Goal: Task Accomplishment & Management: Manage account settings

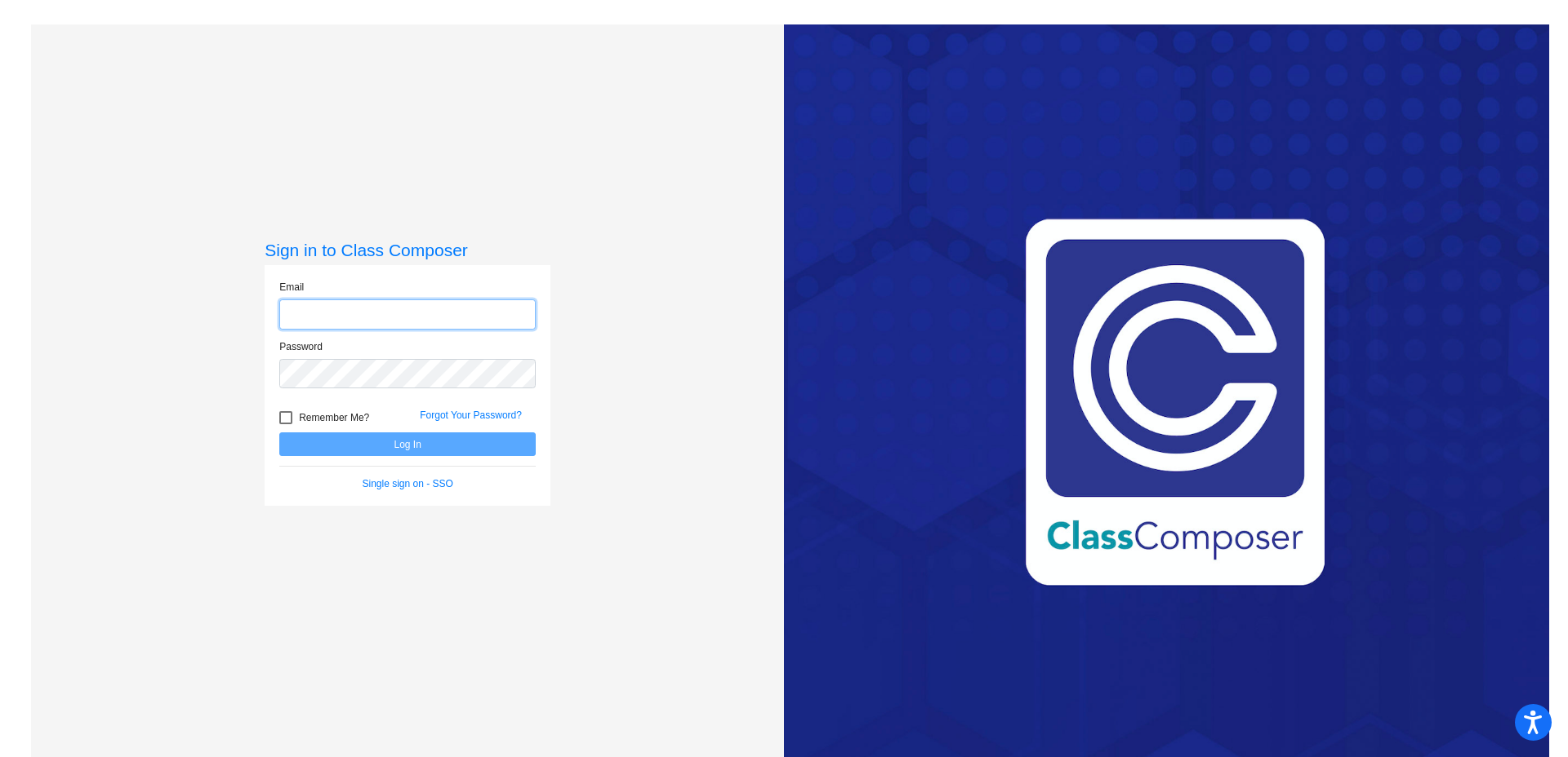
type input "[EMAIL_ADDRESS][DOMAIN_NAME]"
click at [282, 419] on div at bounding box center [285, 418] width 13 height 13
click at [285, 424] on input "Remember Me?" at bounding box center [285, 424] width 1 height 1
checkbox input "true"
click at [312, 450] on button "Log In" at bounding box center [407, 444] width 257 height 24
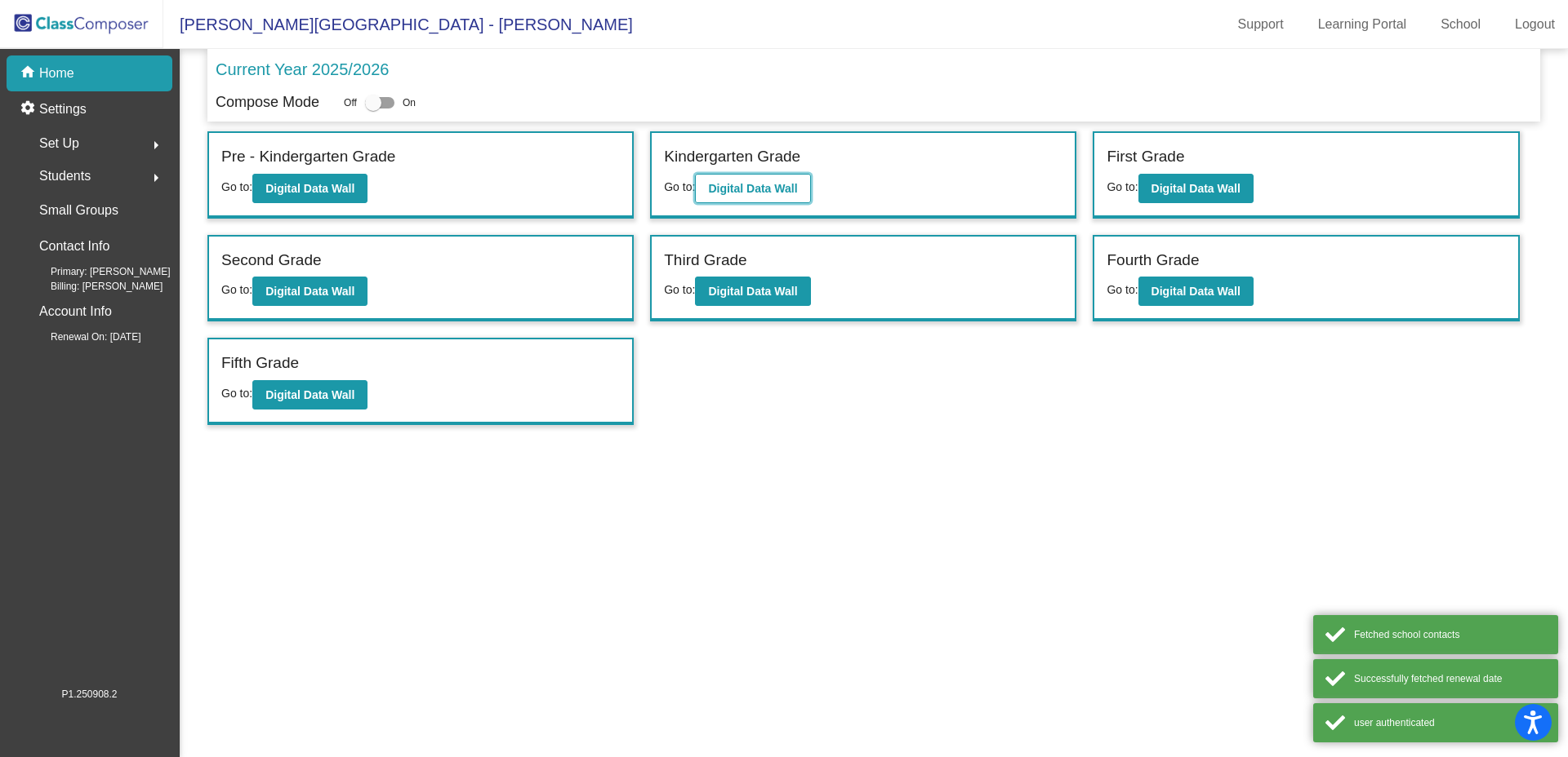
click at [733, 194] on b "Digital Data Wall" at bounding box center [752, 189] width 89 height 13
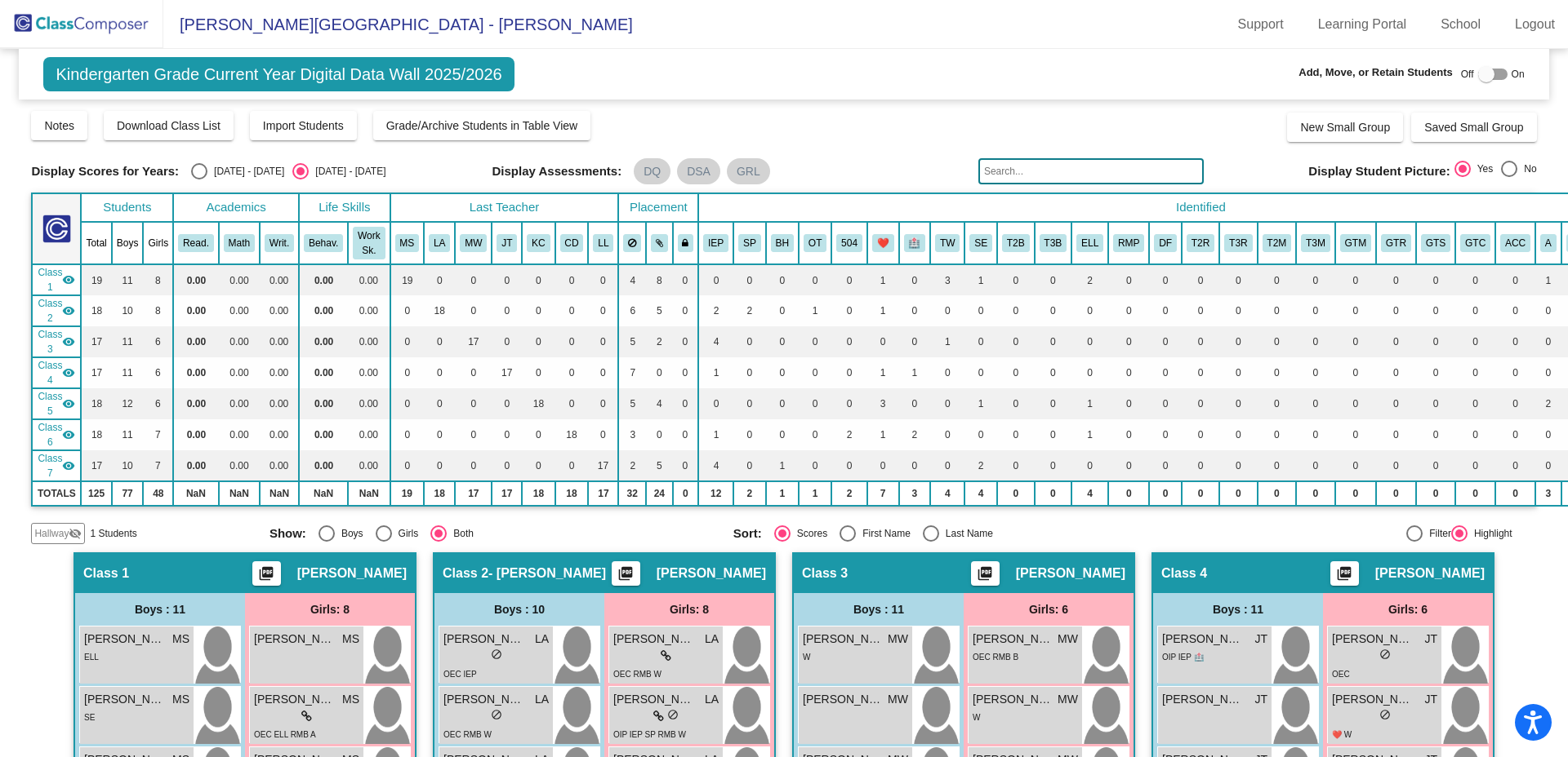
click at [75, 536] on mat-icon "visibility_off" at bounding box center [75, 533] width 13 height 13
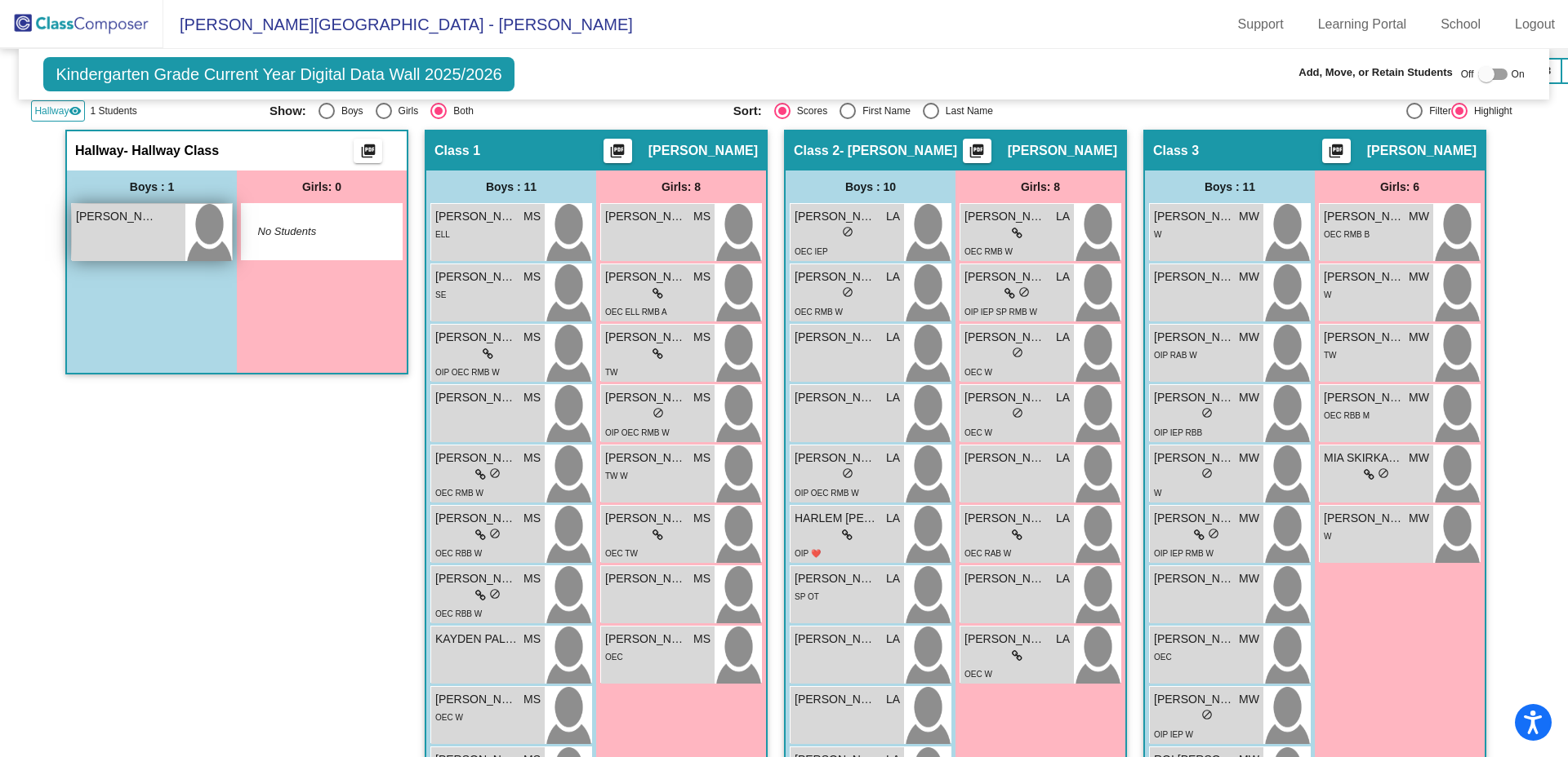
scroll to position [377, 0]
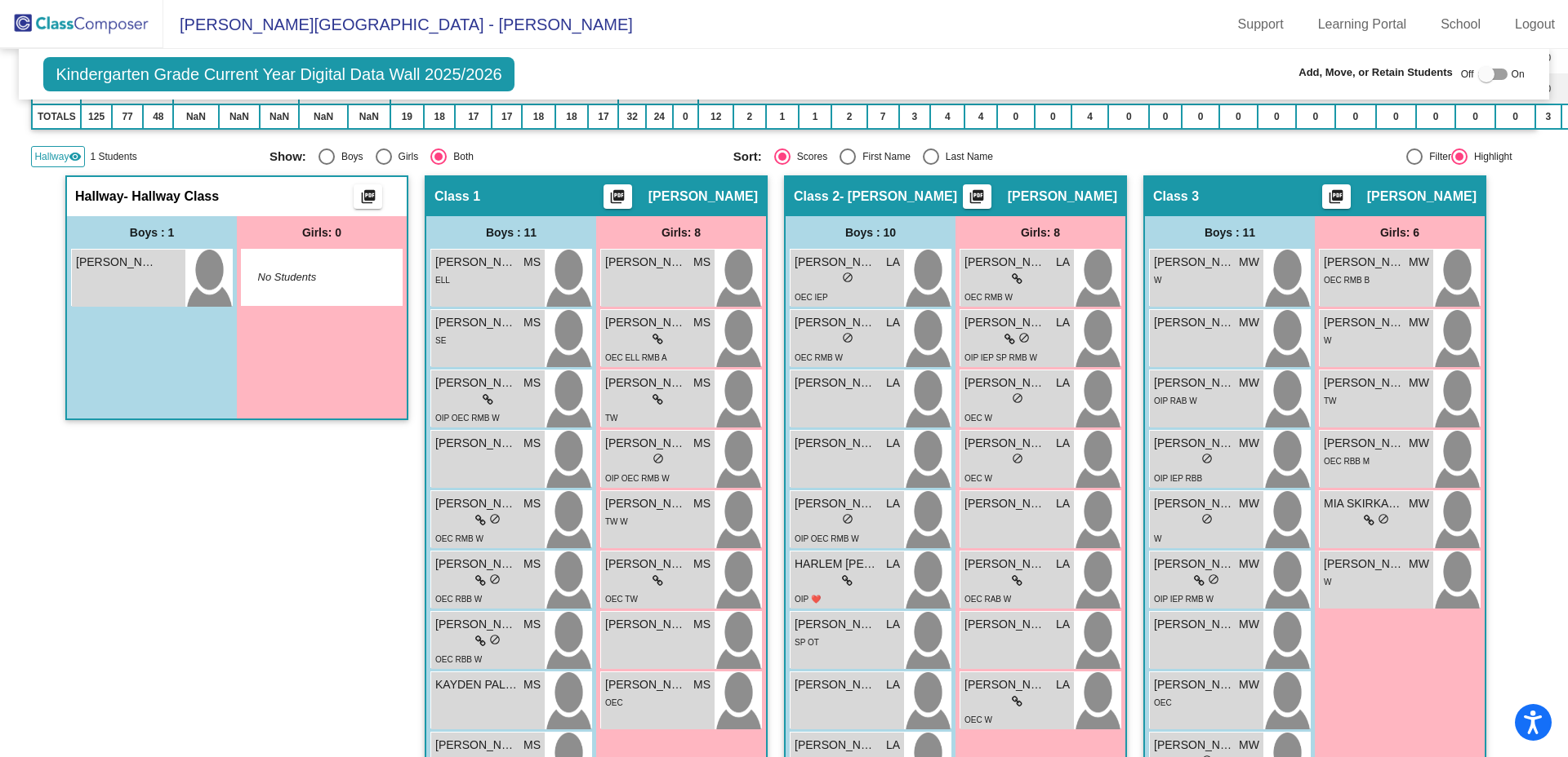
drag, startPoint x: 143, startPoint y: 278, endPoint x: 157, endPoint y: 723, distance: 445.2
click at [159, 740] on div "Hallway - Hallway Class picture_as_pdf Add Student First Name Last Name Student…" at bounding box center [236, 557] width 343 height 764
click at [1478, 77] on div at bounding box center [1486, 75] width 17 height 17
checkbox input "true"
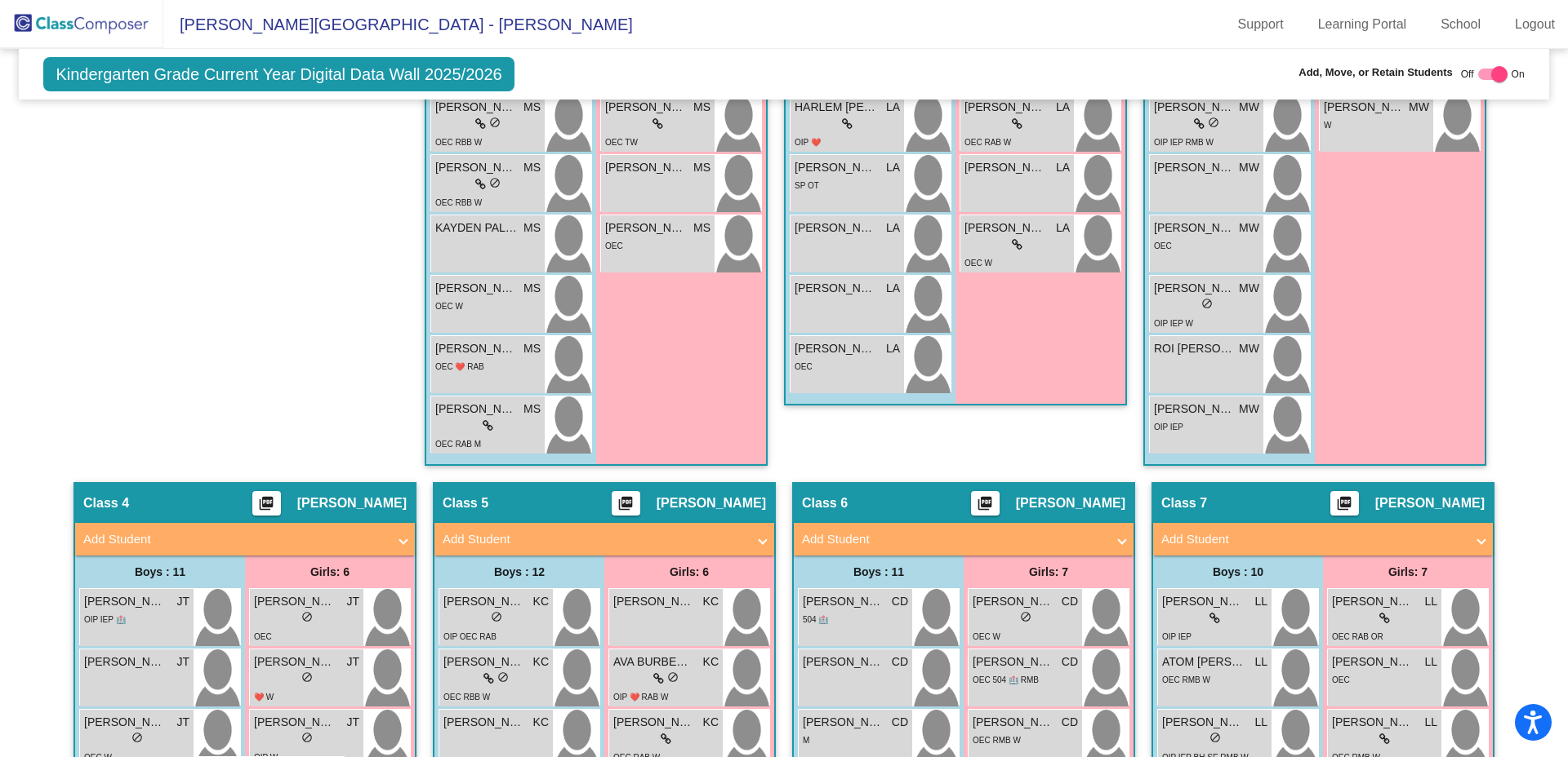
scroll to position [880, 0]
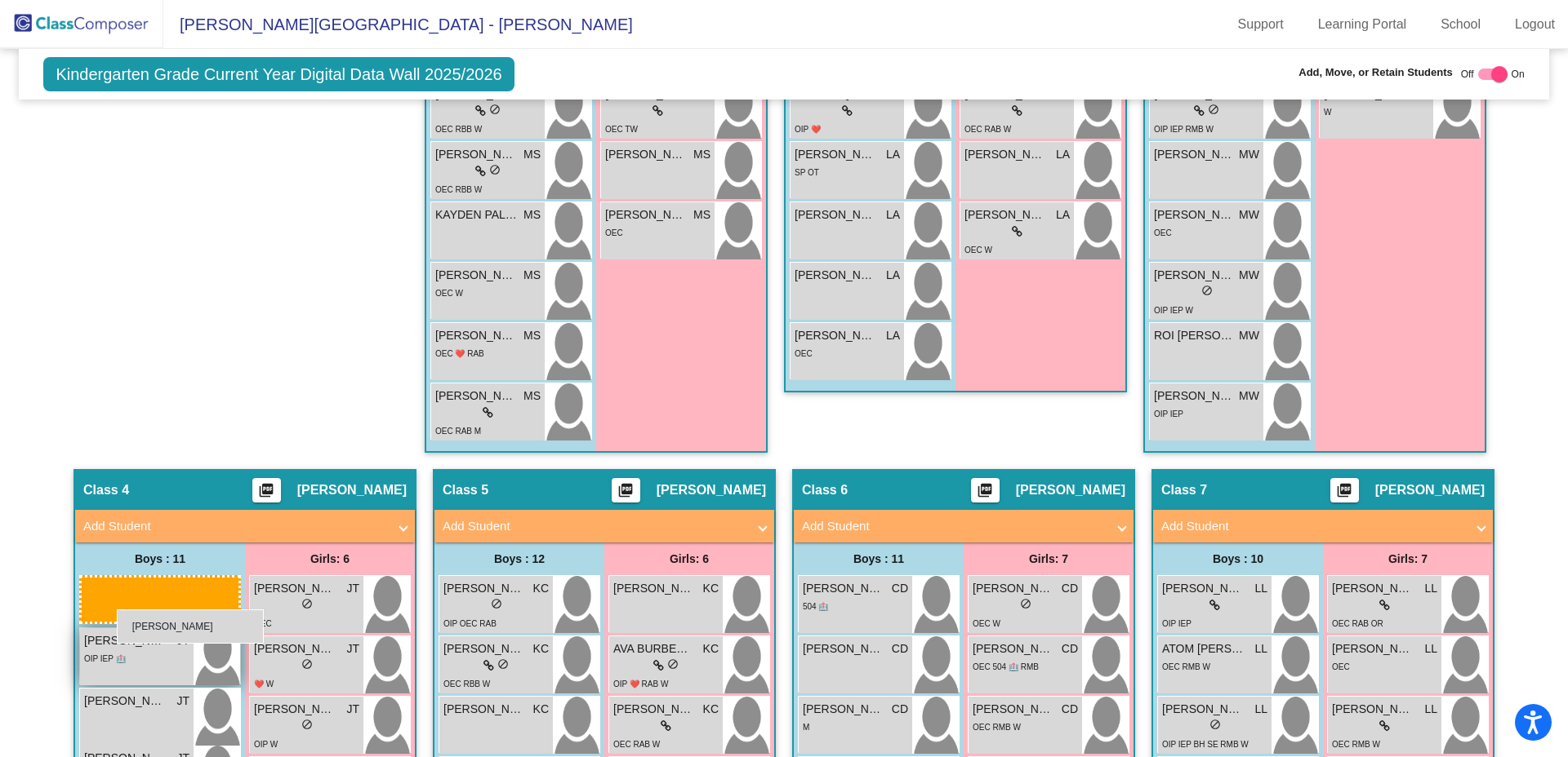
drag, startPoint x: 144, startPoint y: 305, endPoint x: 119, endPoint y: 609, distance: 305.0
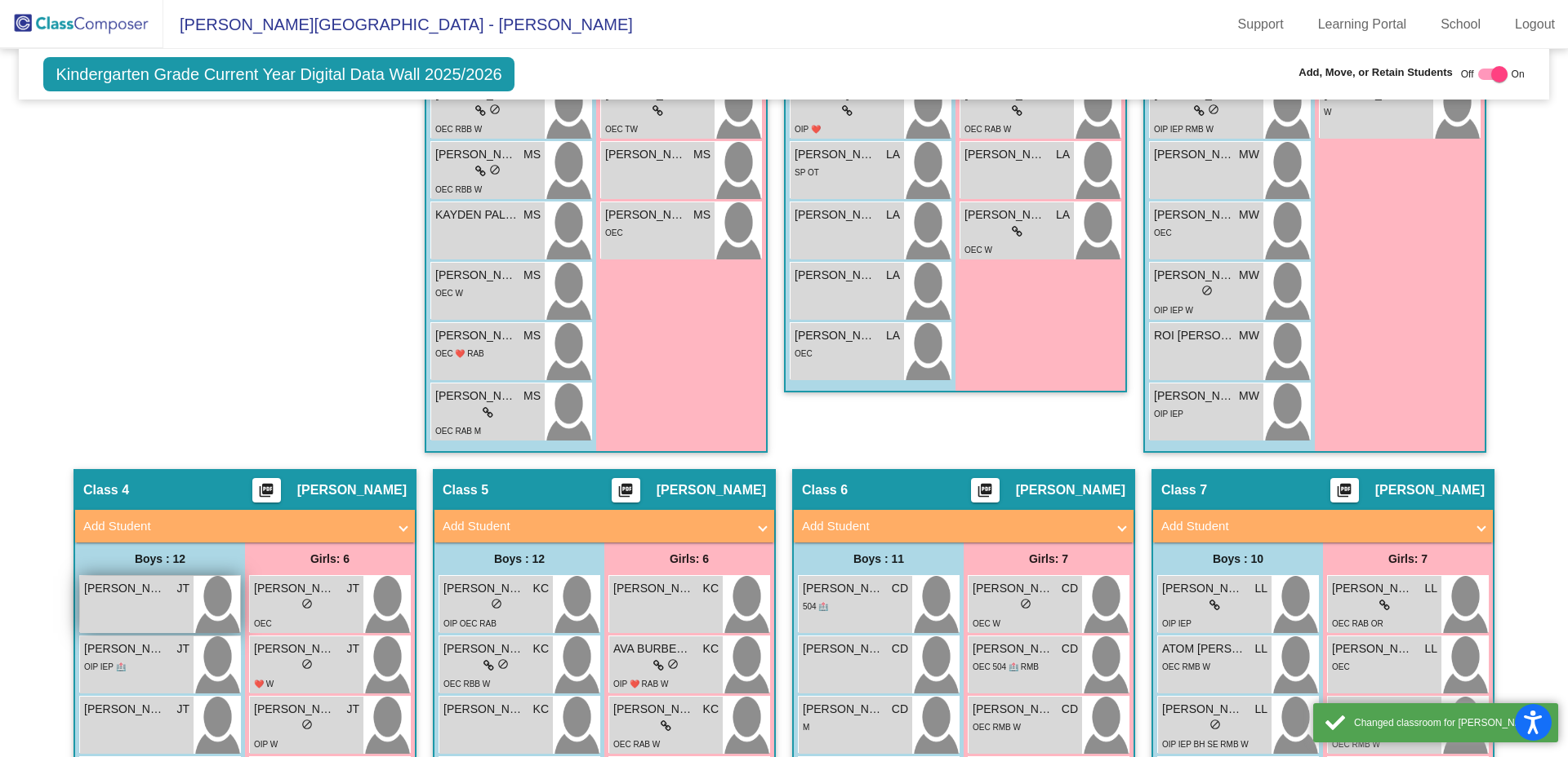
click at [114, 597] on span "[PERSON_NAME]" at bounding box center [124, 589] width 82 height 17
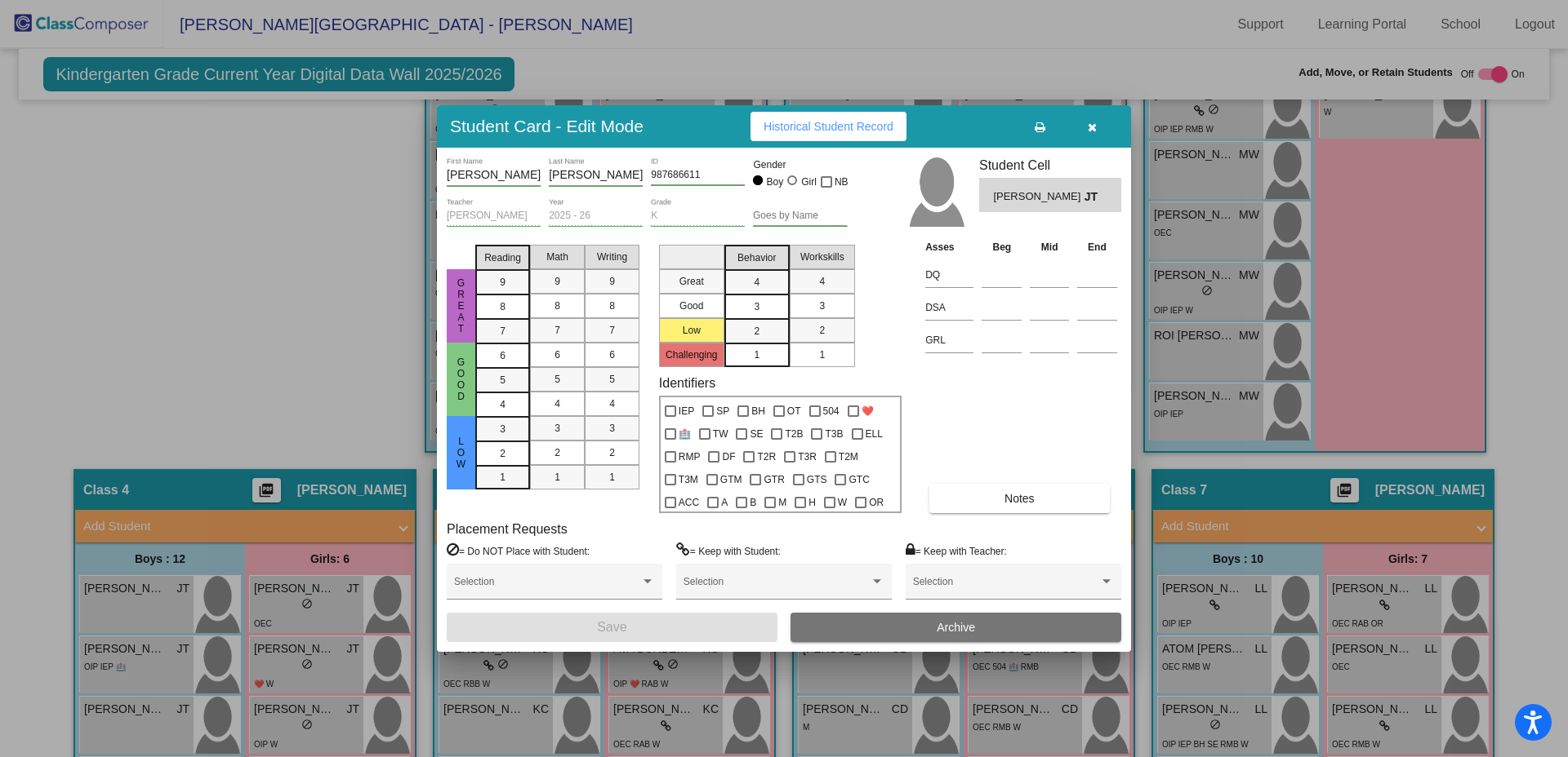
click at [496, 174] on input "[PERSON_NAME]" at bounding box center [493, 176] width 94 height 13
type input "[PERSON_NAME]"
click at [583, 179] on input "[PERSON_NAME]" at bounding box center [595, 176] width 94 height 13
type input "[PERSON_NAME]"
click at [605, 637] on button "Save" at bounding box center [611, 627] width 330 height 29
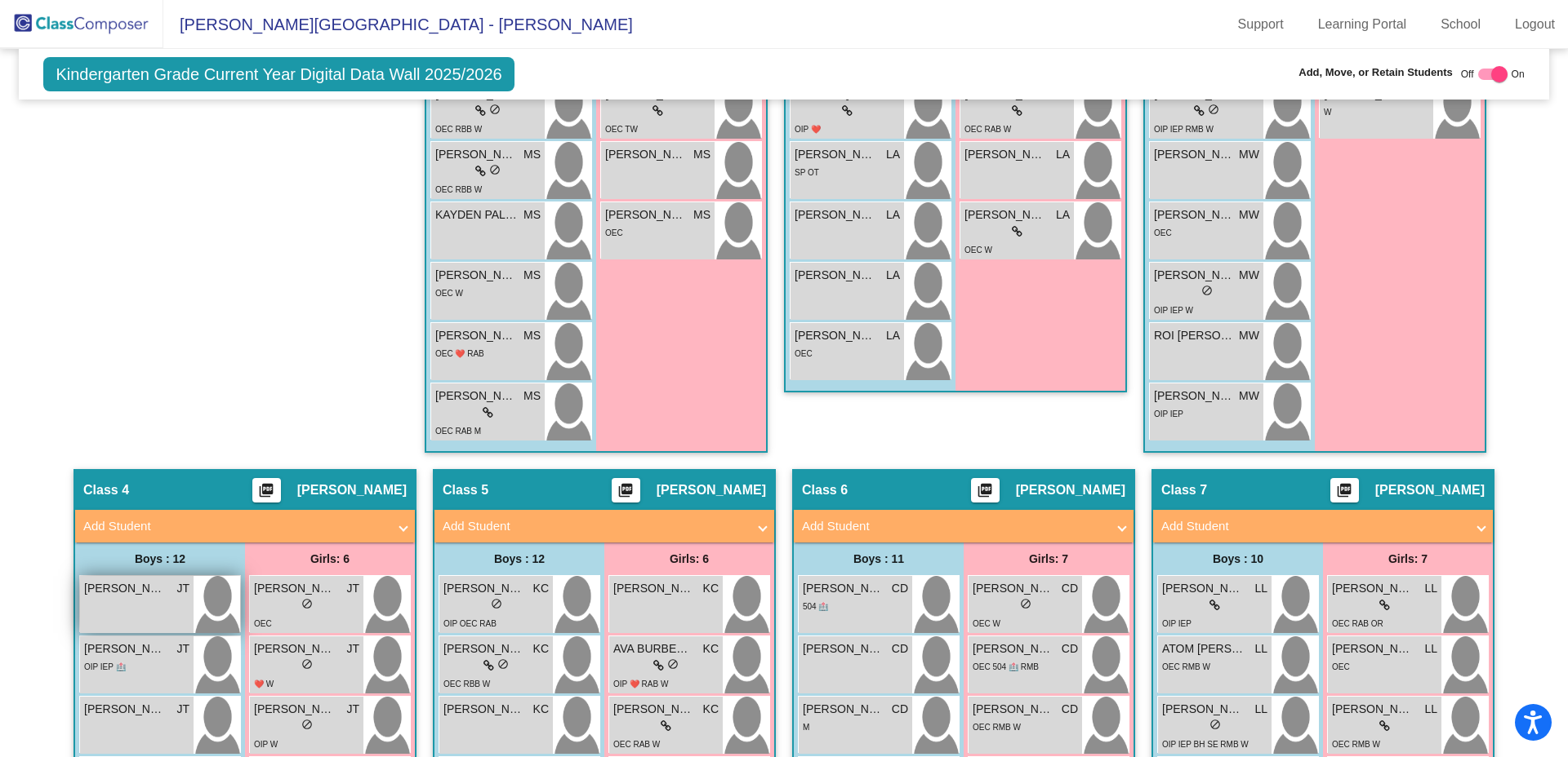
click at [145, 617] on div "[PERSON_NAME] [PERSON_NAME] lock do_not_disturb_alt" at bounding box center [136, 604] width 113 height 57
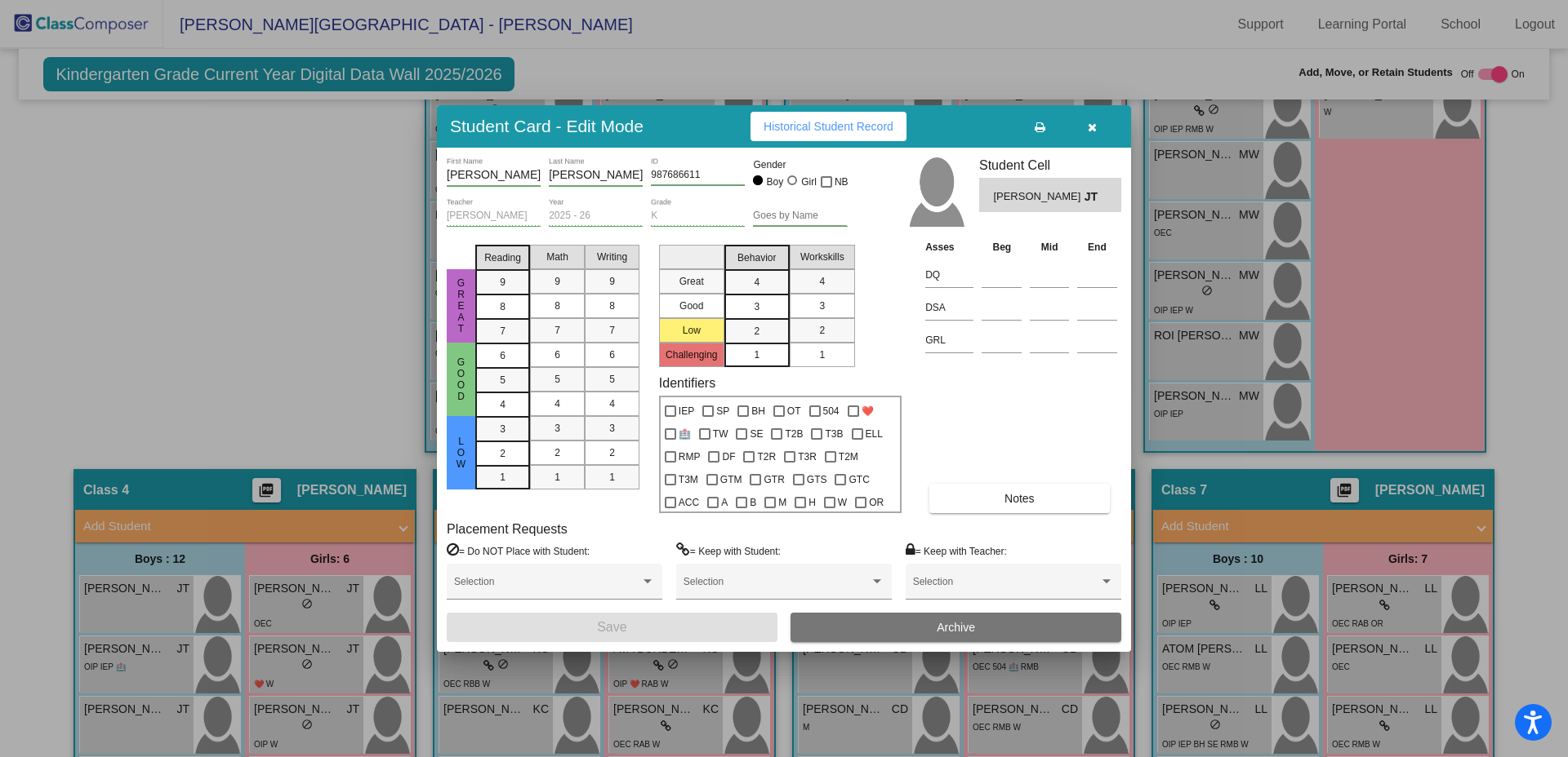
click at [952, 629] on span "Archive" at bounding box center [956, 627] width 39 height 13
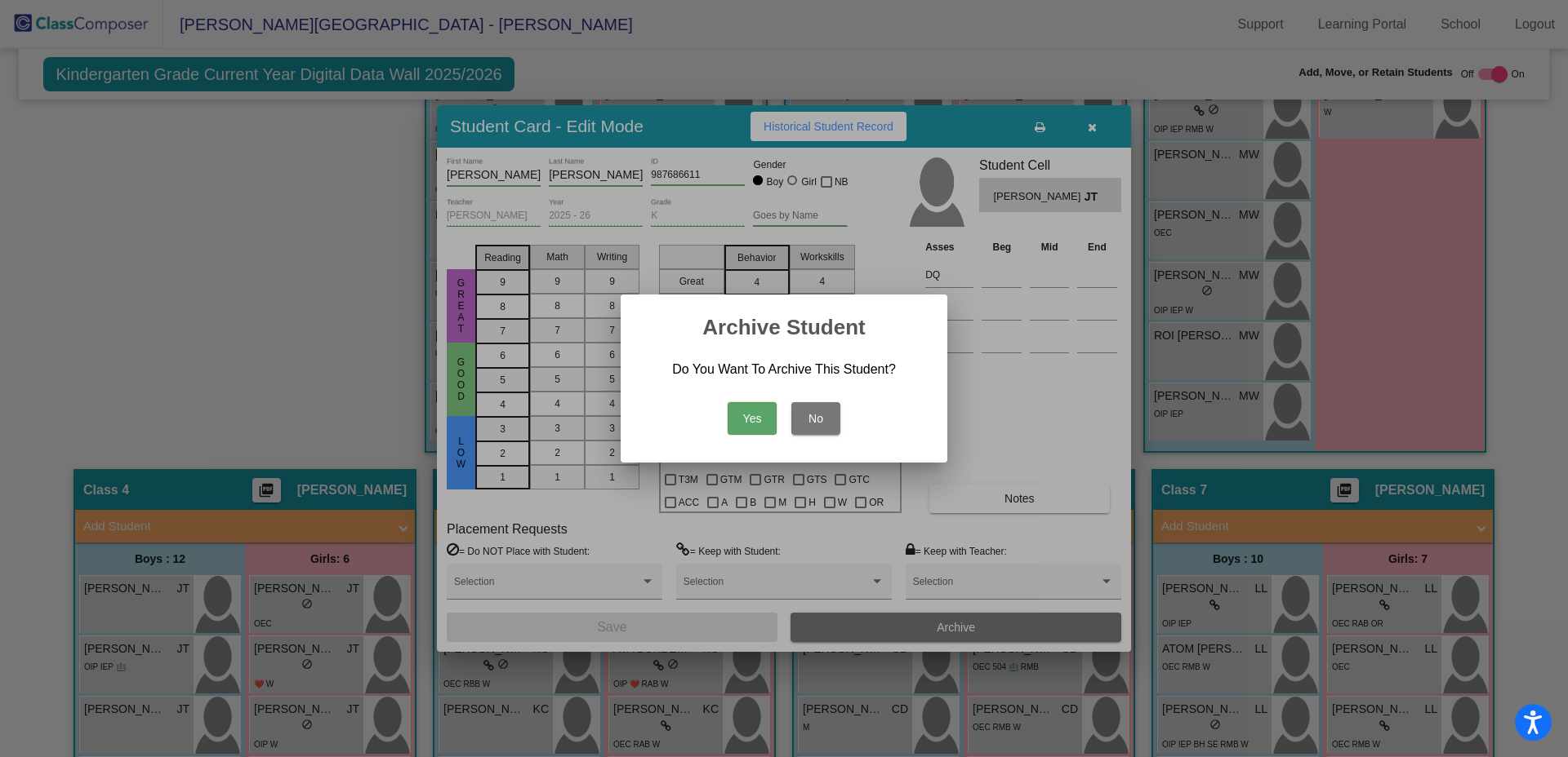
click at [825, 420] on button "No" at bounding box center [815, 418] width 49 height 32
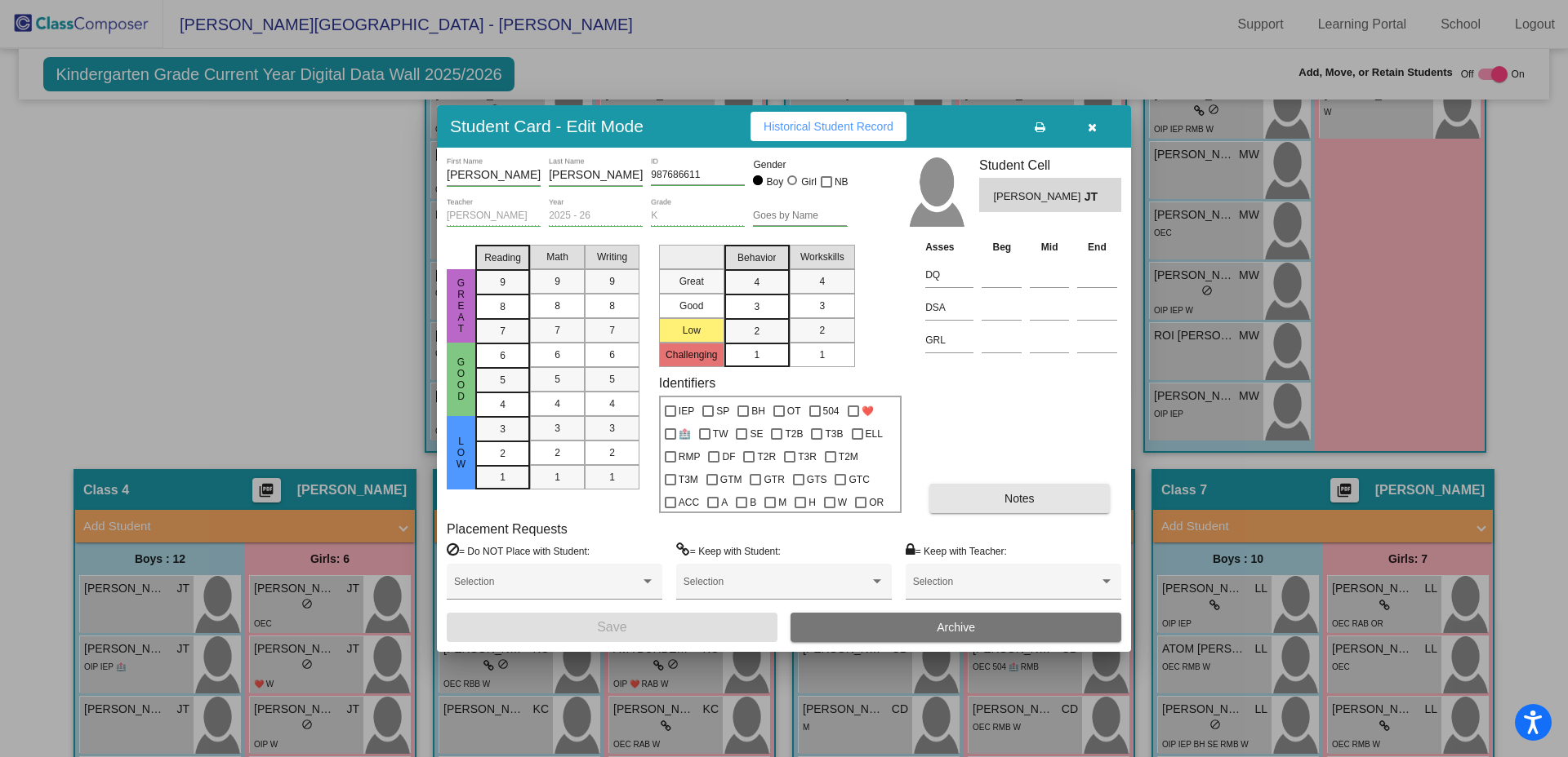
click at [997, 492] on button "Notes" at bounding box center [1019, 499] width 179 height 29
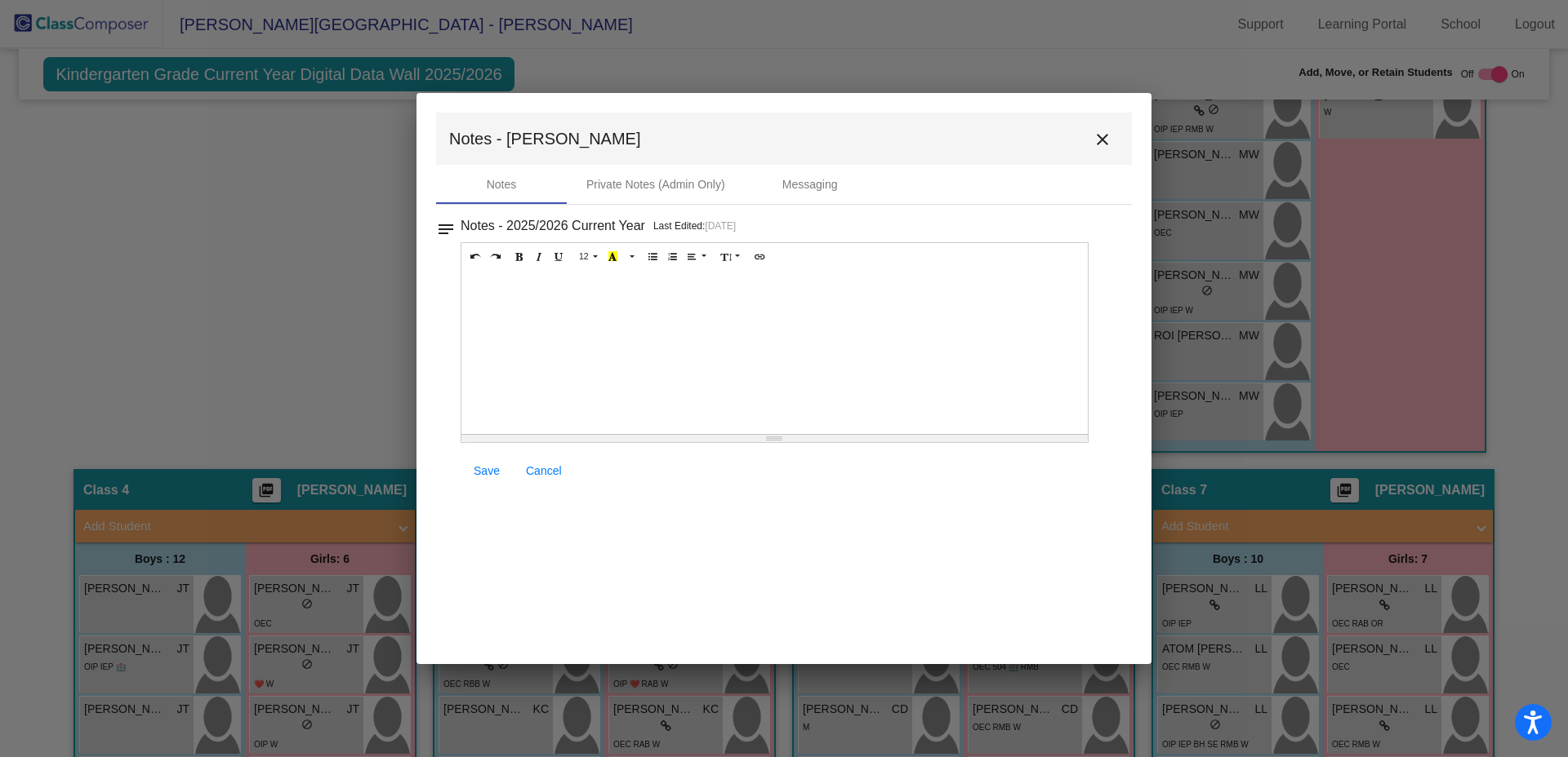
click at [498, 293] on div at bounding box center [774, 352] width 627 height 163
click at [486, 478] on link "Save" at bounding box center [486, 471] width 52 height 29
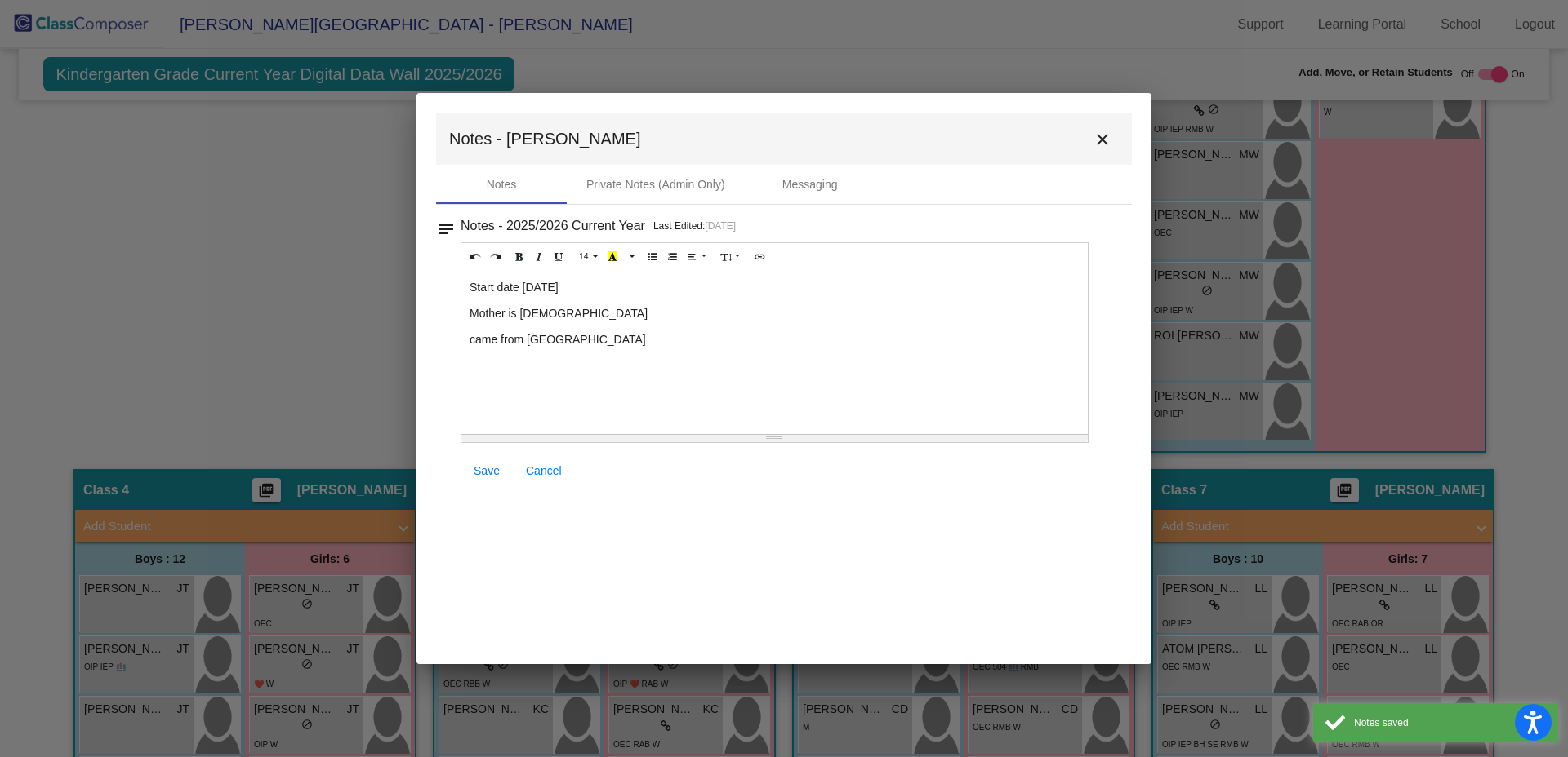
click at [1105, 139] on mat-icon "close" at bounding box center [1101, 139] width 19 height 19
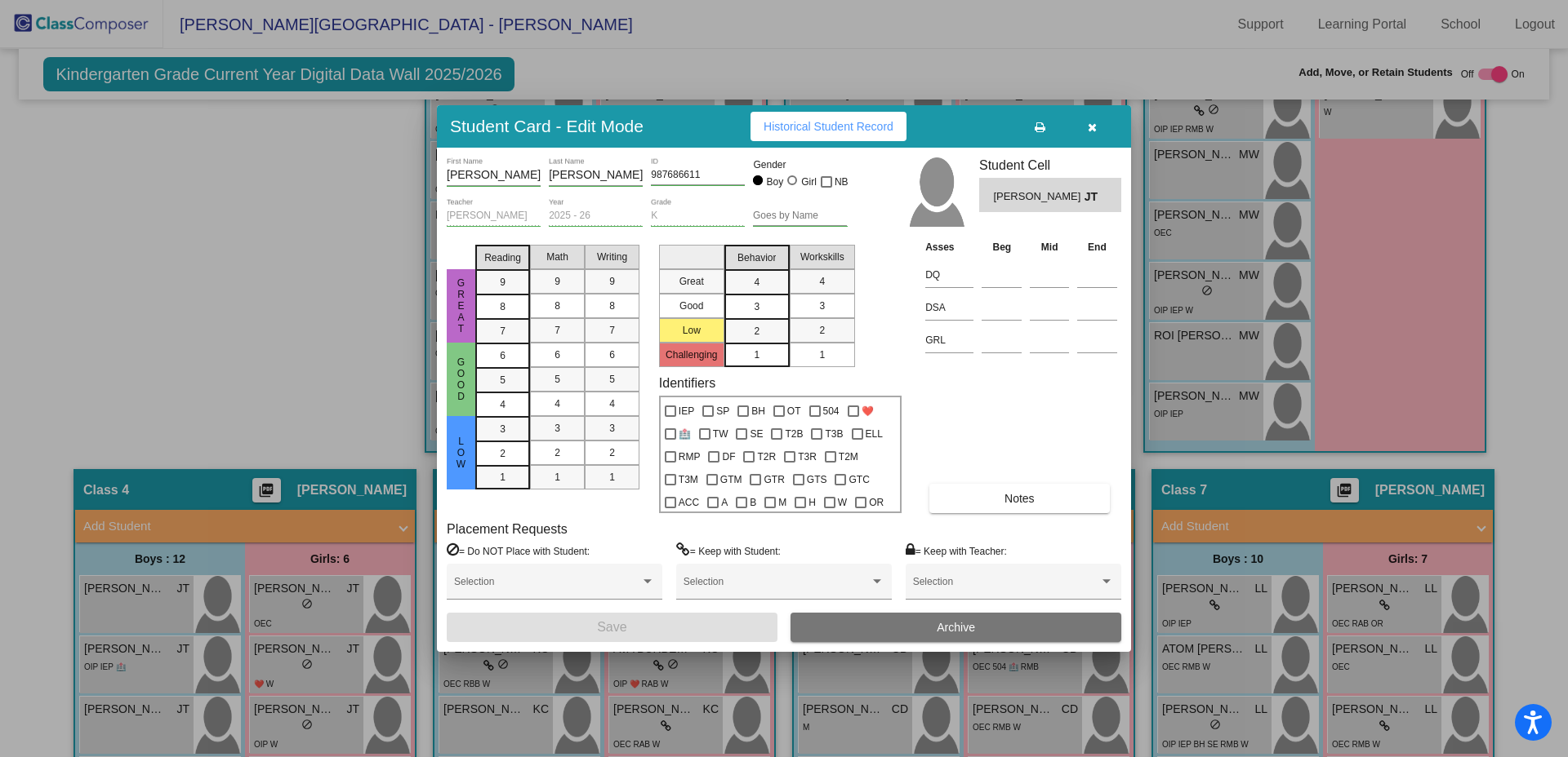
click at [1086, 127] on button "button" at bounding box center [1091, 127] width 52 height 29
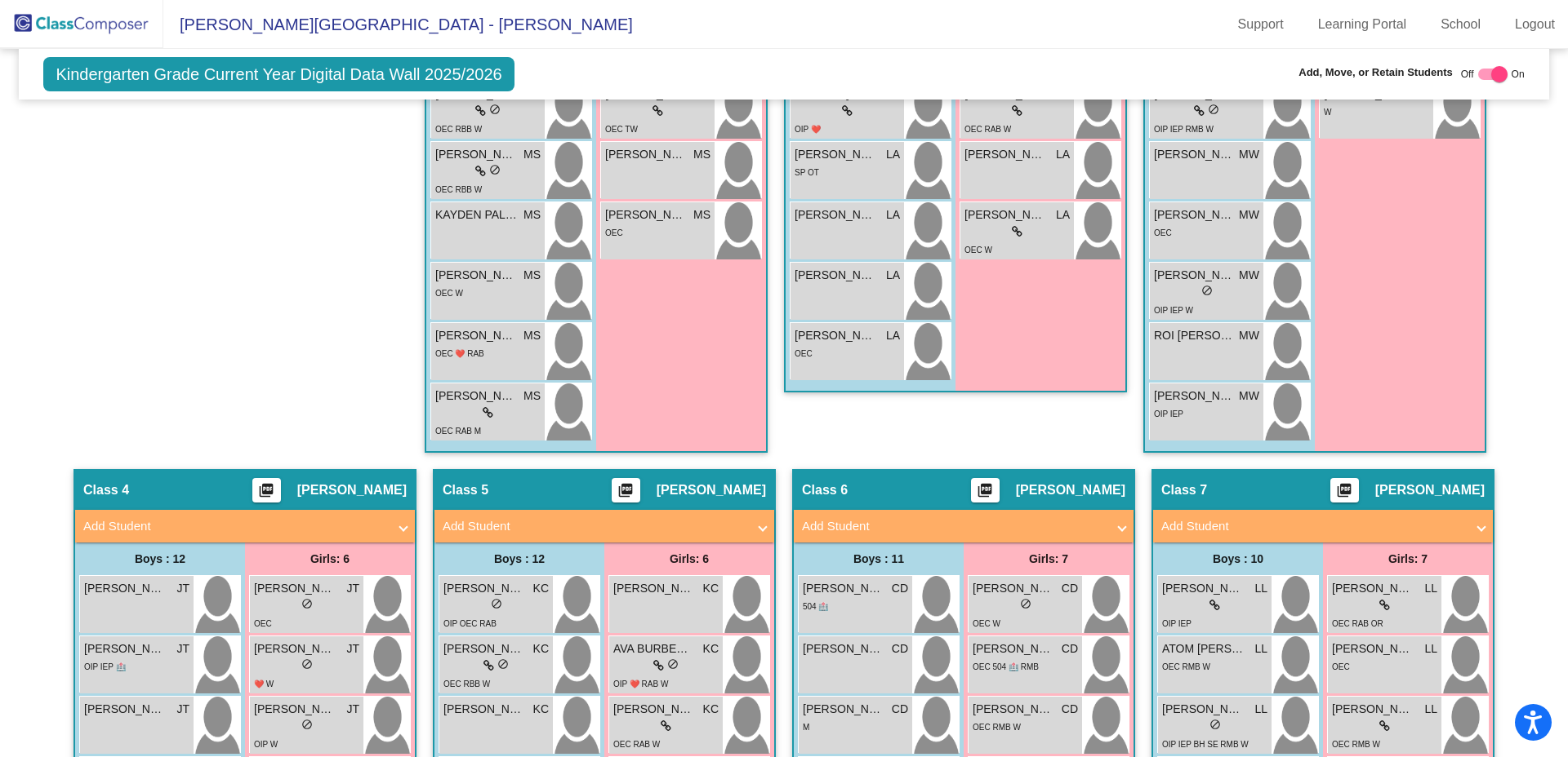
scroll to position [0, 0]
